Goal: Download file/media

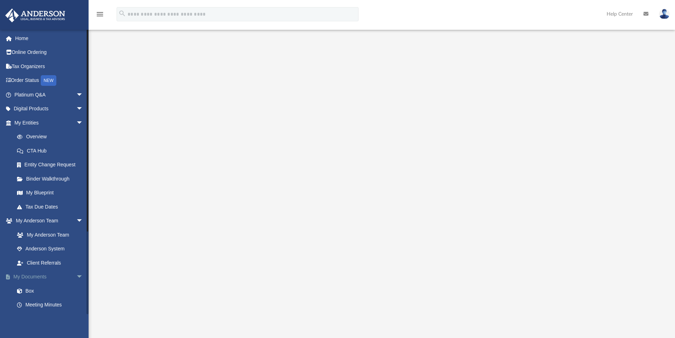
click at [40, 278] on link "My Documents arrow_drop_down" at bounding box center [49, 277] width 89 height 14
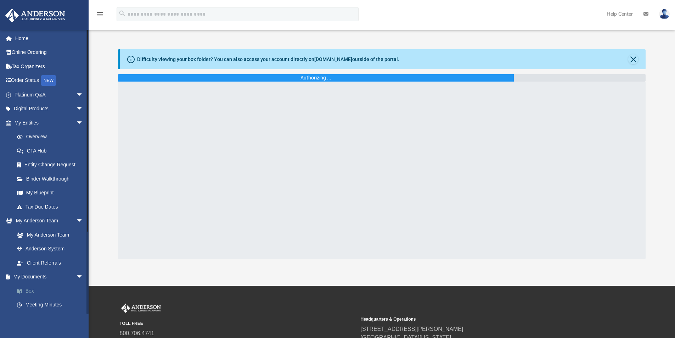
click at [30, 291] on link "Box" at bounding box center [52, 290] width 84 height 14
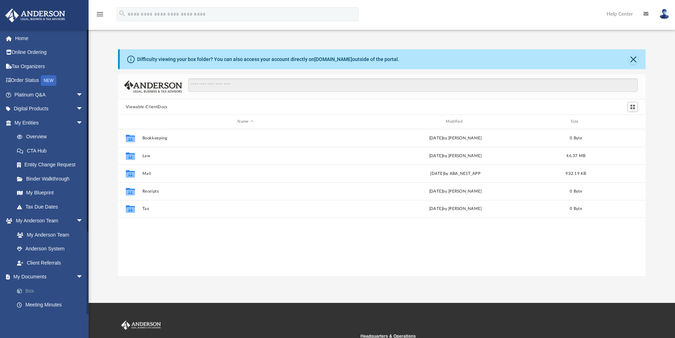
scroll to position [156, 522]
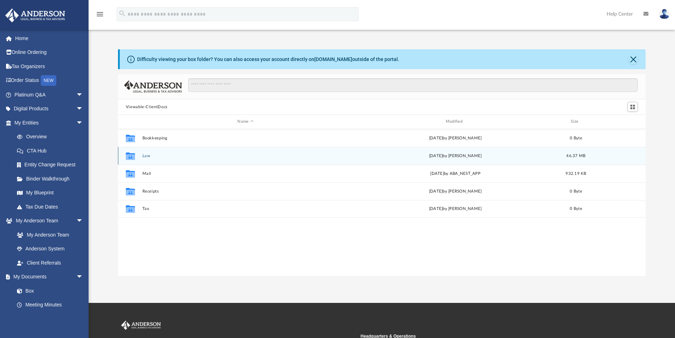
click at [146, 156] on button "Law" at bounding box center [245, 155] width 207 height 5
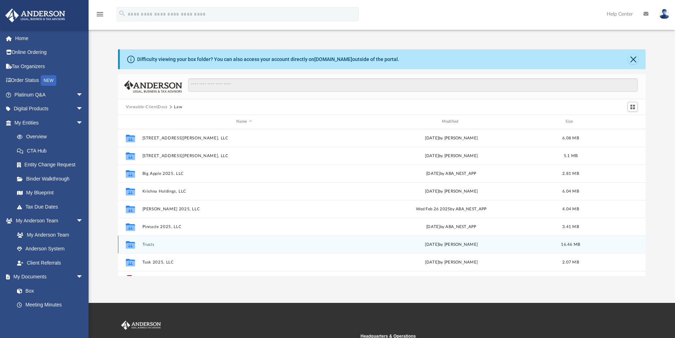
click at [147, 244] on button "Trusts" at bounding box center [244, 244] width 204 height 5
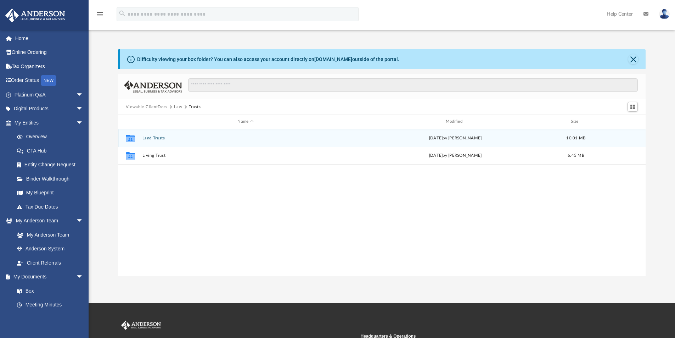
click at [156, 136] on button "Land Trusts" at bounding box center [245, 138] width 207 height 5
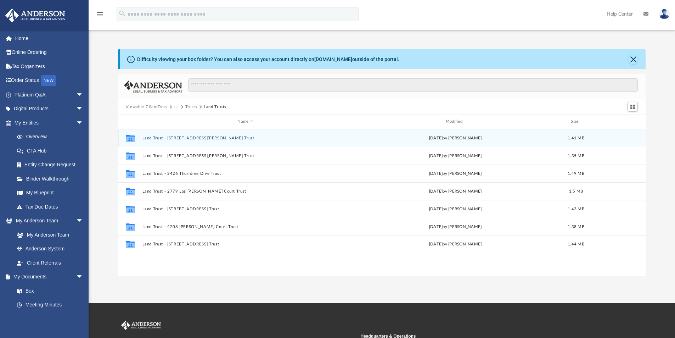
click at [207, 136] on button "Land Trust - [STREET_ADDRESS][PERSON_NAME] Trust" at bounding box center [245, 138] width 207 height 5
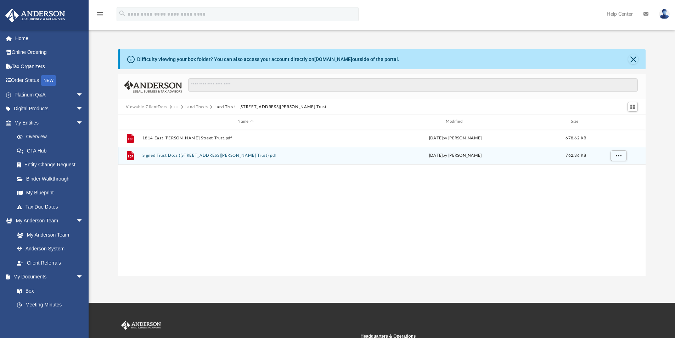
click at [232, 158] on div "File Signed Trust Docs ([STREET_ADDRESS][PERSON_NAME] Trust).pdf [DATE] by [PER…" at bounding box center [382, 156] width 528 height 18
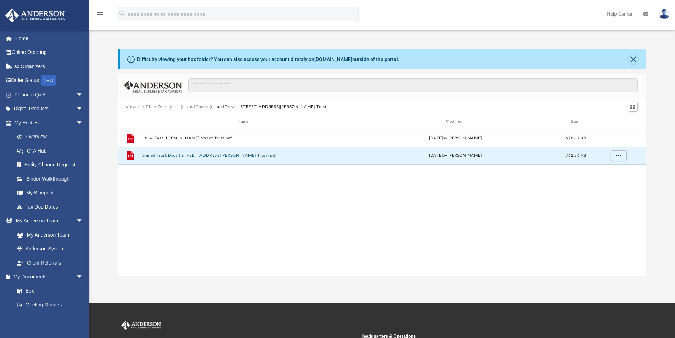
click at [232, 156] on button "Signed Trust Docs ([STREET_ADDRESS][PERSON_NAME] Trust).pdf" at bounding box center [245, 155] width 207 height 5
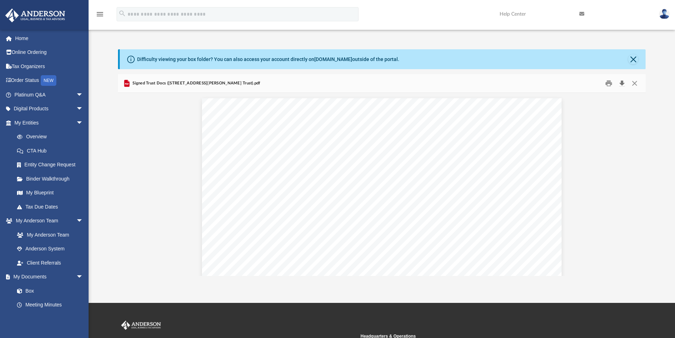
click at [622, 84] on button "Download" at bounding box center [621, 83] width 13 height 11
